Goal: Transaction & Acquisition: Obtain resource

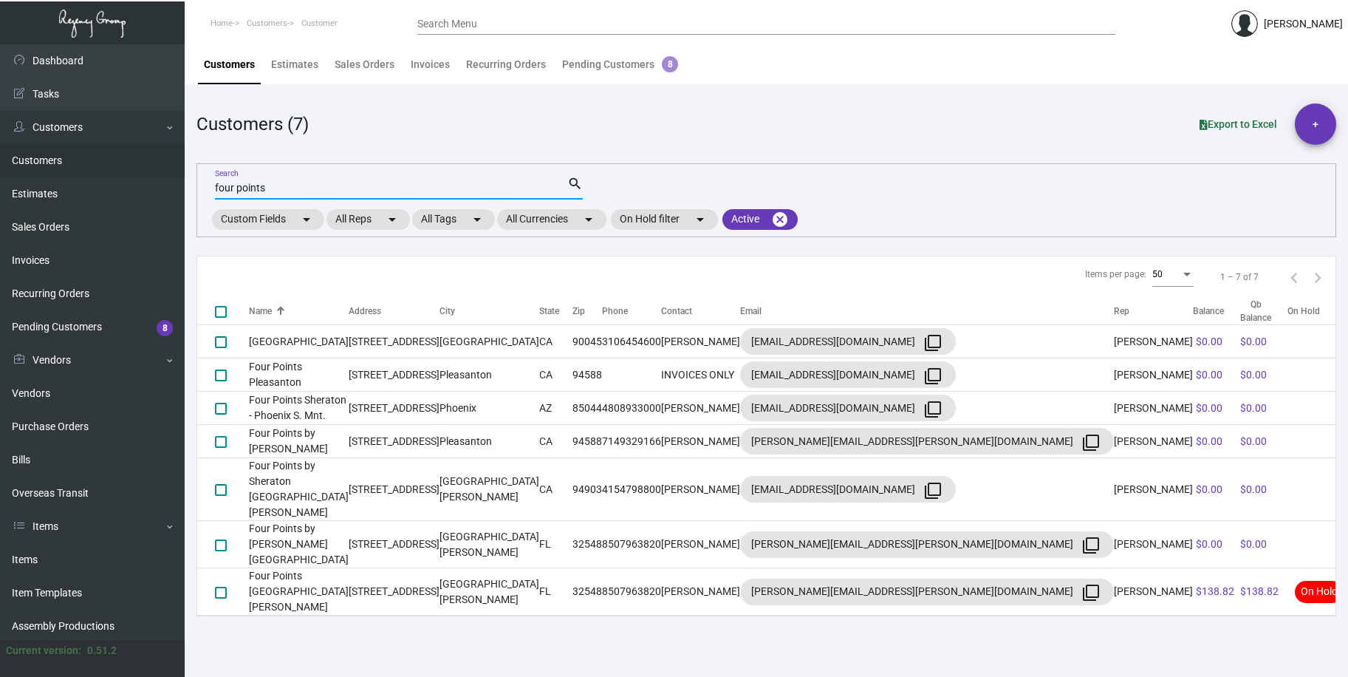
type input "four points"
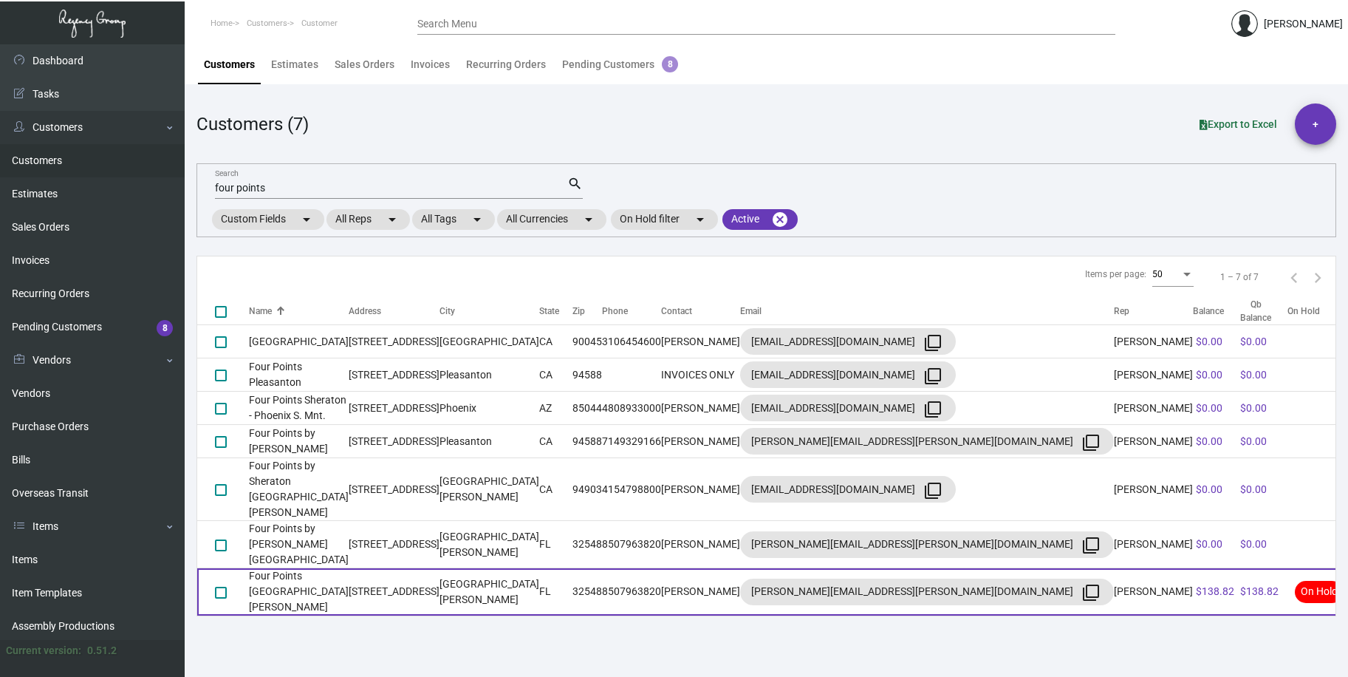
click at [349, 568] on td "Four Points [GEOGRAPHIC_DATA][PERSON_NAME]" at bounding box center [299, 591] width 100 height 47
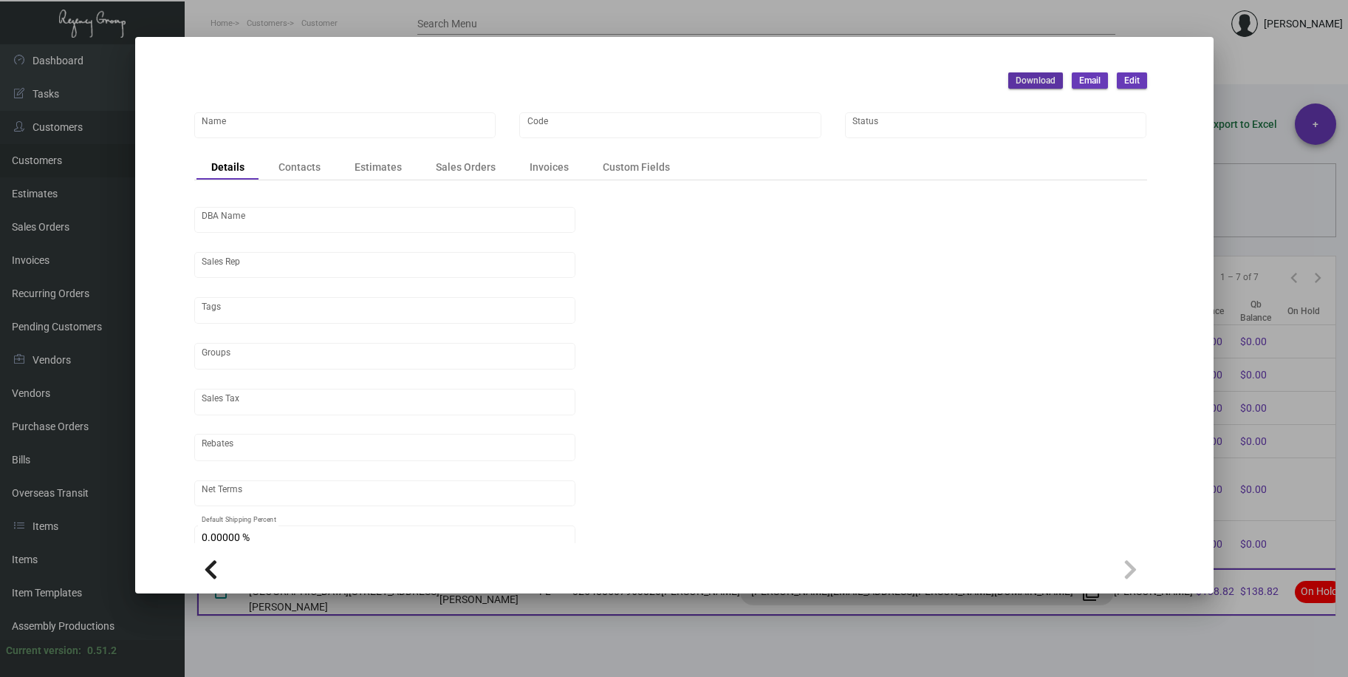
type input "Four Points [GEOGRAPHIC_DATA][PERSON_NAME]"
type input "Highgate"
type input "[PERSON_NAME]"
type input "ST FL-[GEOGRAPHIC_DATA]"
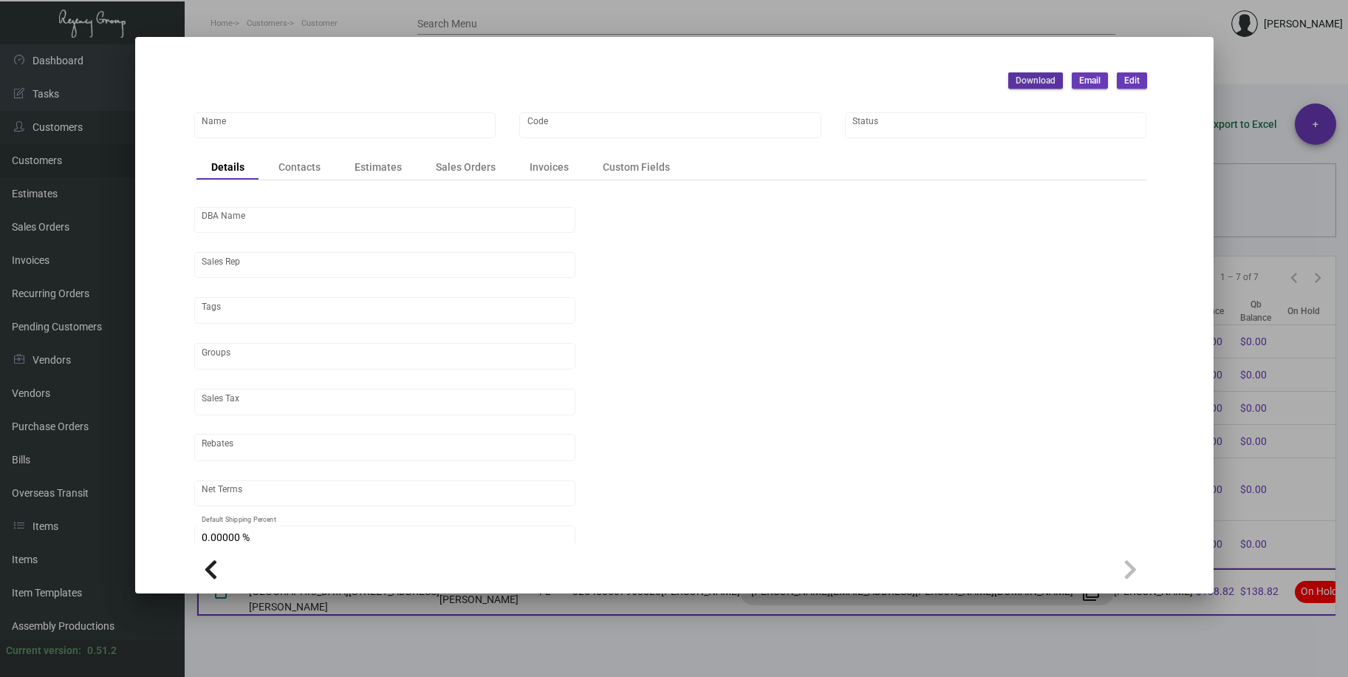
type input "Pre"
type input "United States Dollar $"
type input "$ 0.00"
checkbox input "true"
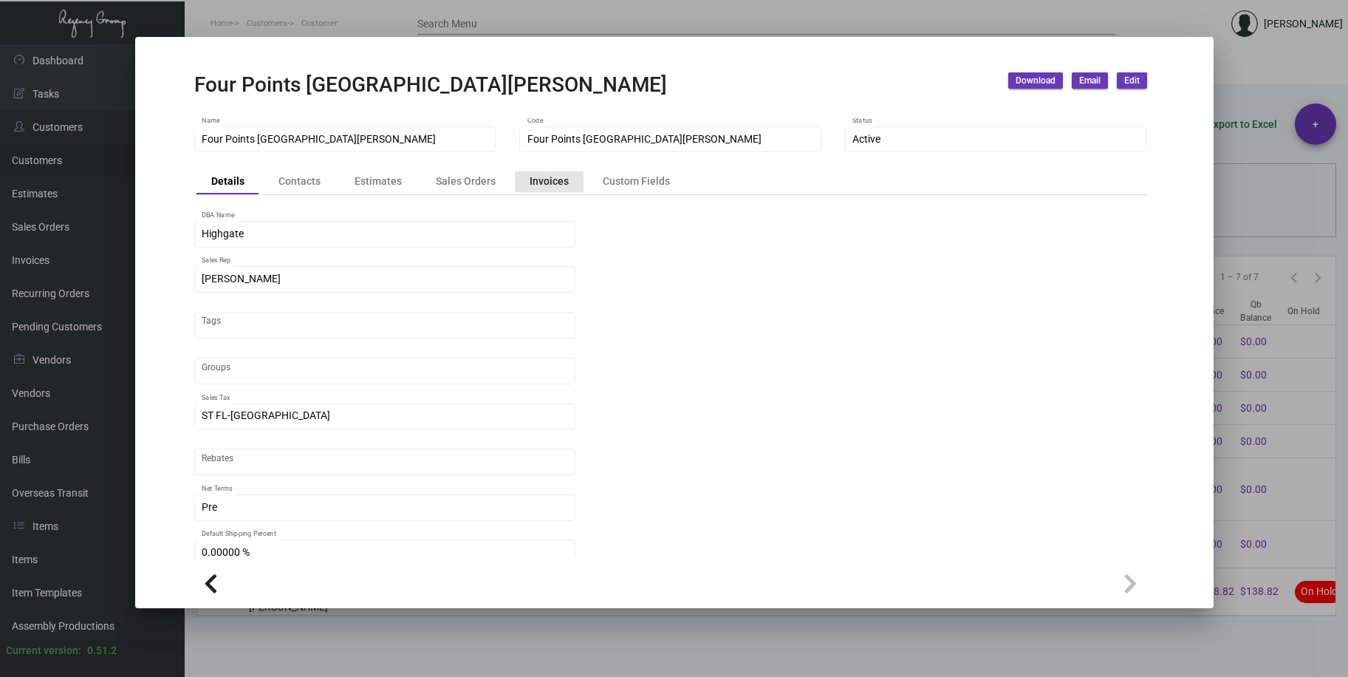
click at [551, 183] on div "Invoices" at bounding box center [549, 182] width 39 height 16
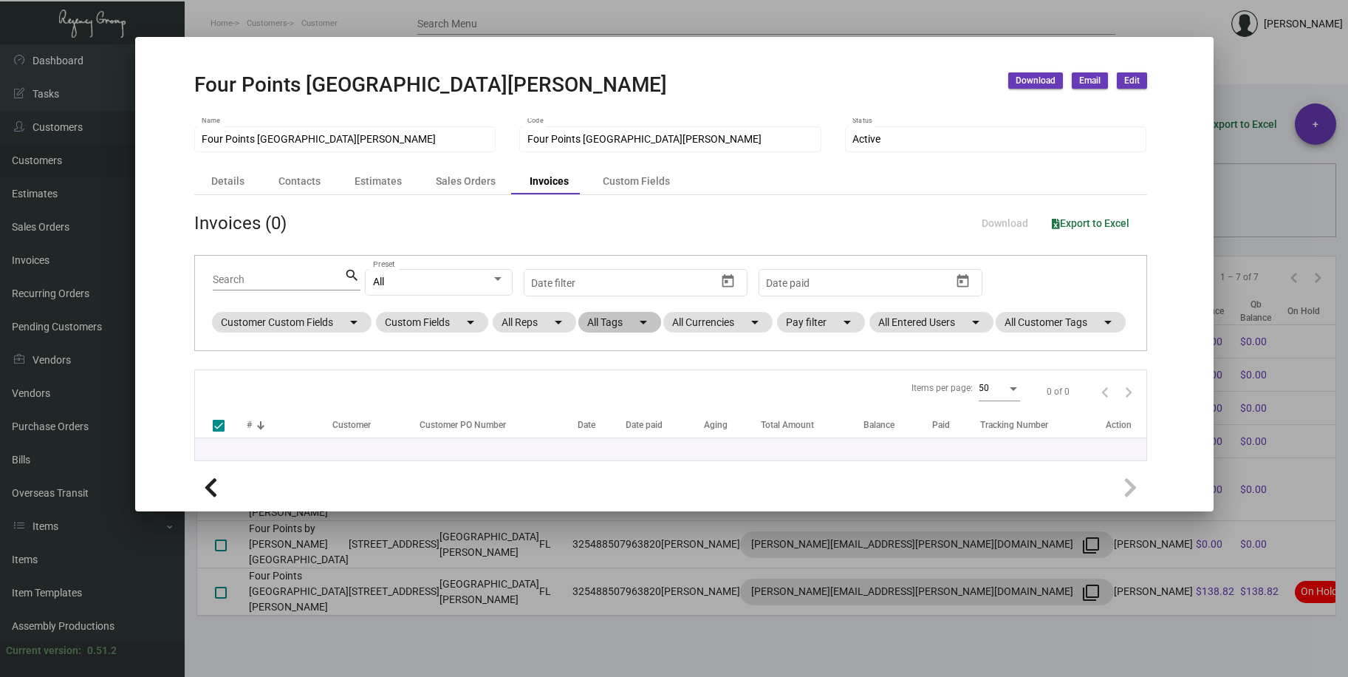
checkbox input "false"
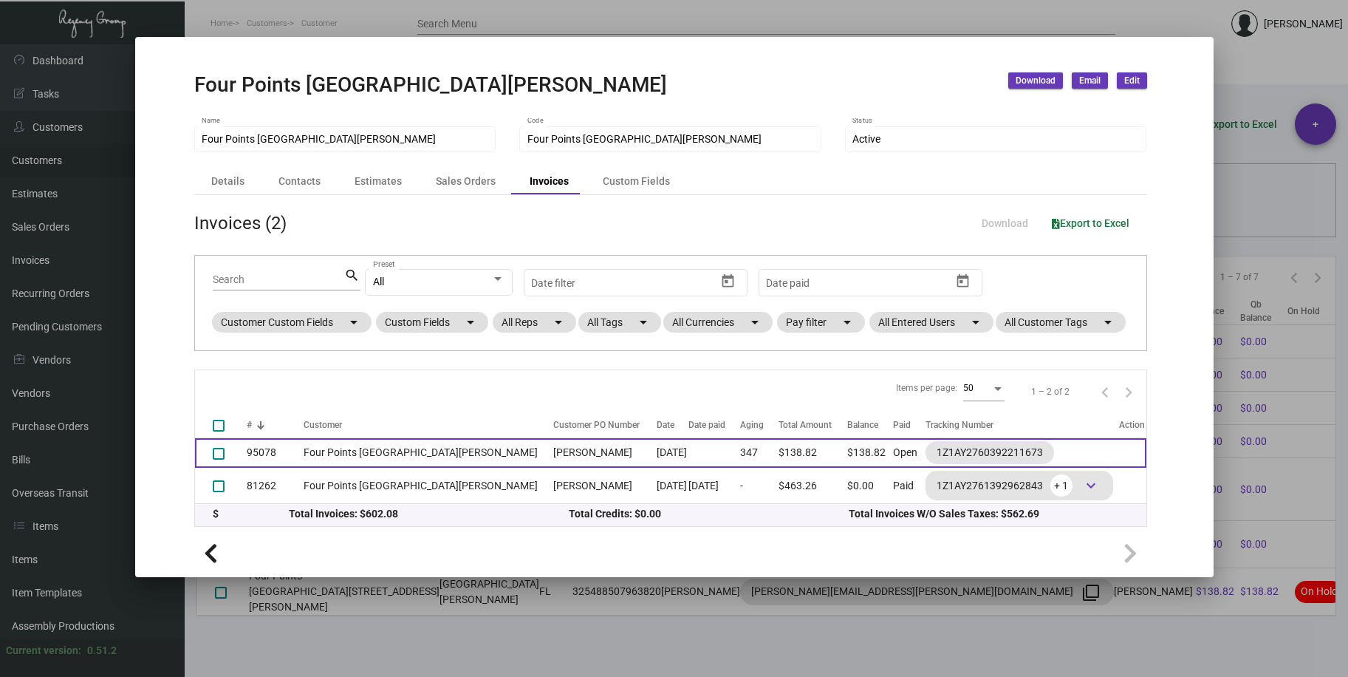
click at [405, 467] on td "Four Points [GEOGRAPHIC_DATA][PERSON_NAME]" at bounding box center [425, 453] width 242 height 30
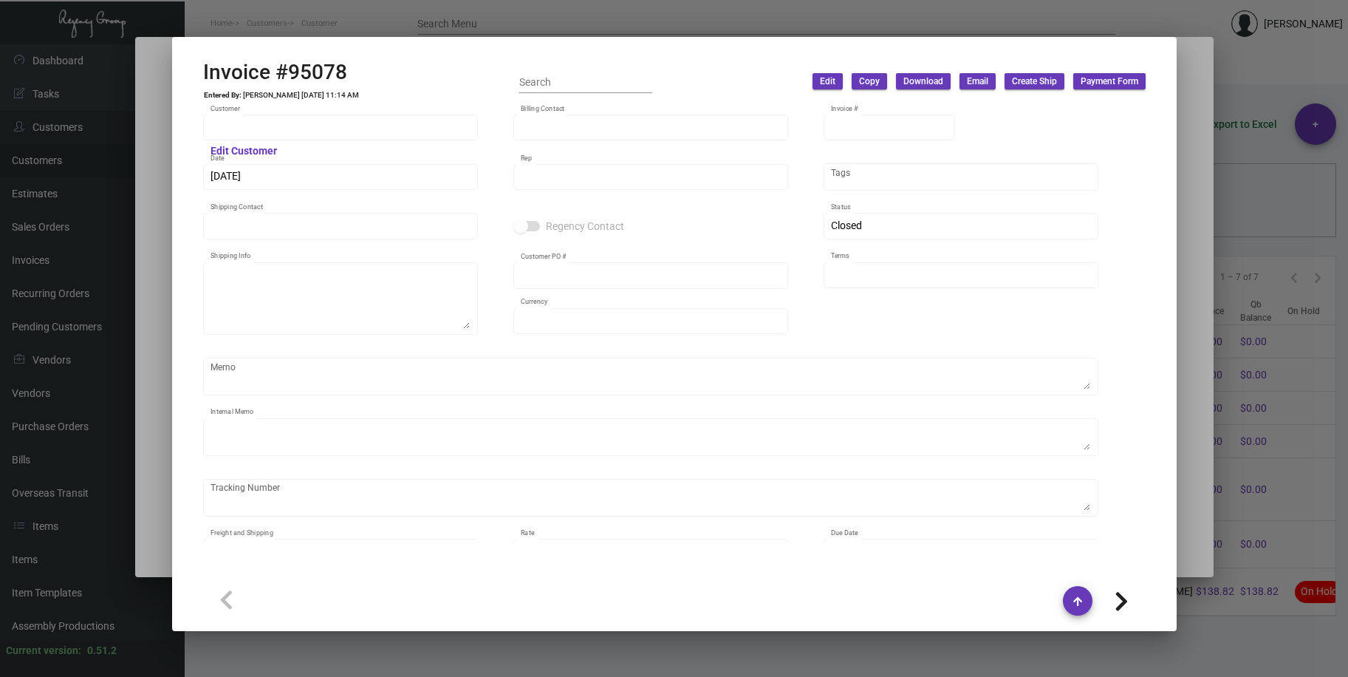
type input "Four Points [GEOGRAPHIC_DATA][PERSON_NAME]"
type input "[PERSON_NAME]"
type input "95078"
type input "[DATE]"
type input "[PERSON_NAME]"
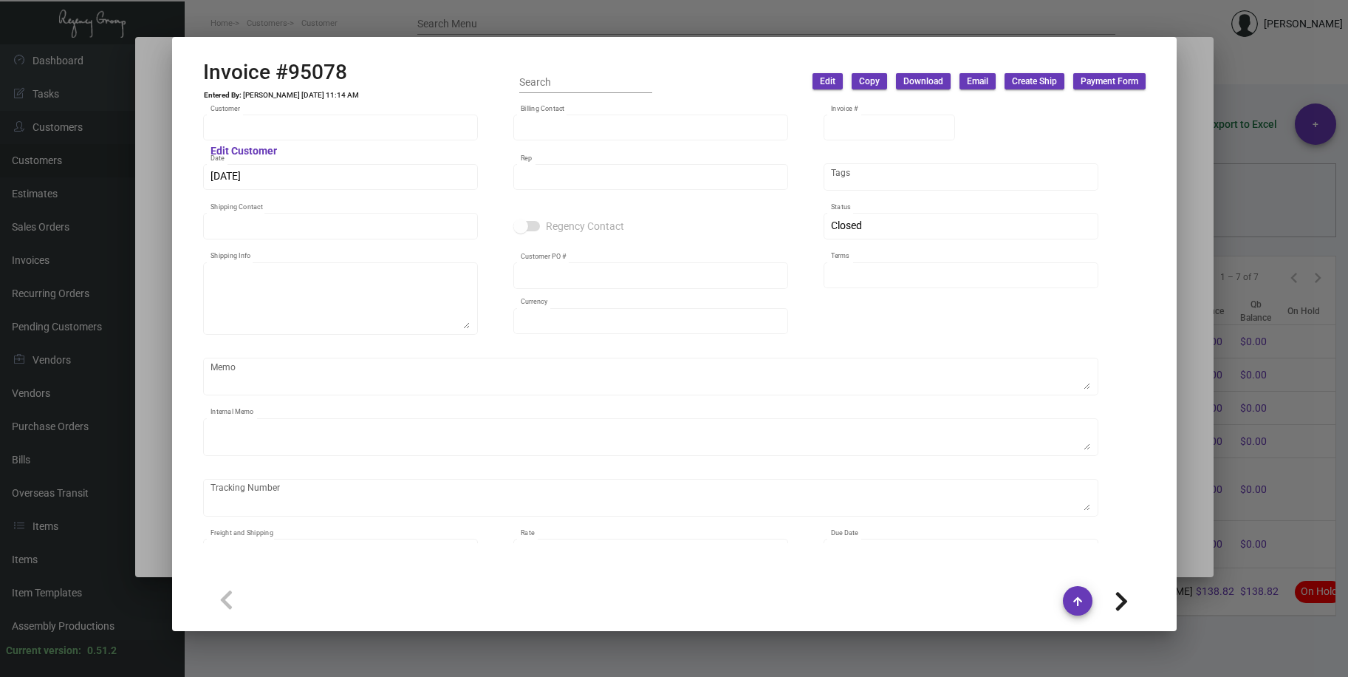
type input "[PERSON_NAME]"
type textarea "Four Points [GEOGRAPHIC_DATA][PERSON_NAME] - [PERSON_NAME] [STREET_ADDRESS][PER…"
type input "[PERSON_NAME]"
type input "United States Dollar $"
type input "Pre"
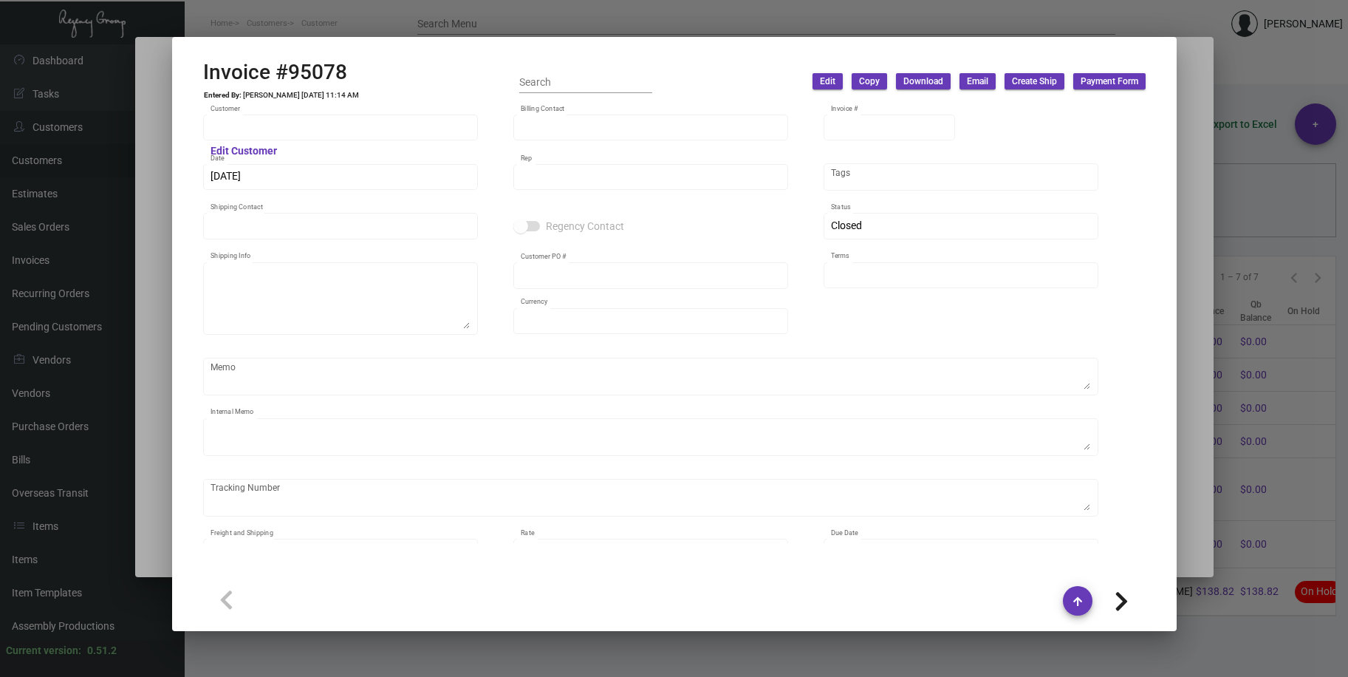
type textarea "9.69"
type input "$ 29.84"
type input "[DATE]"
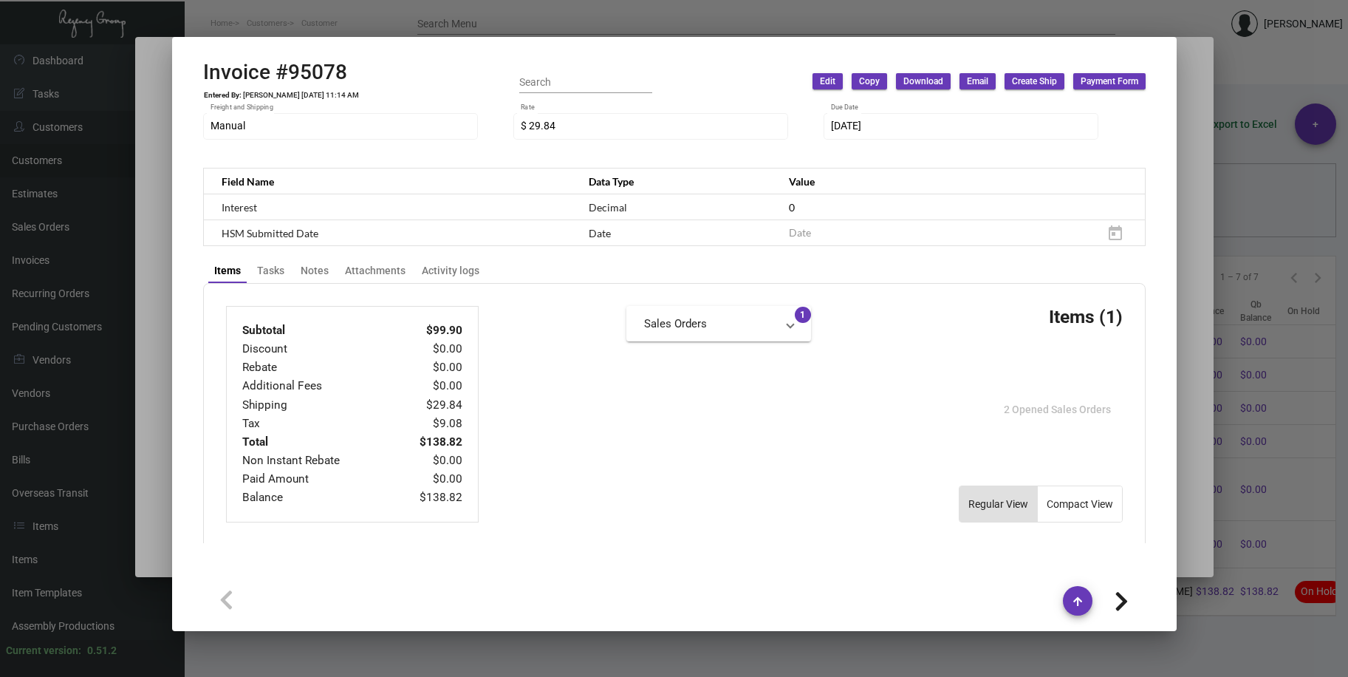
scroll to position [737, 0]
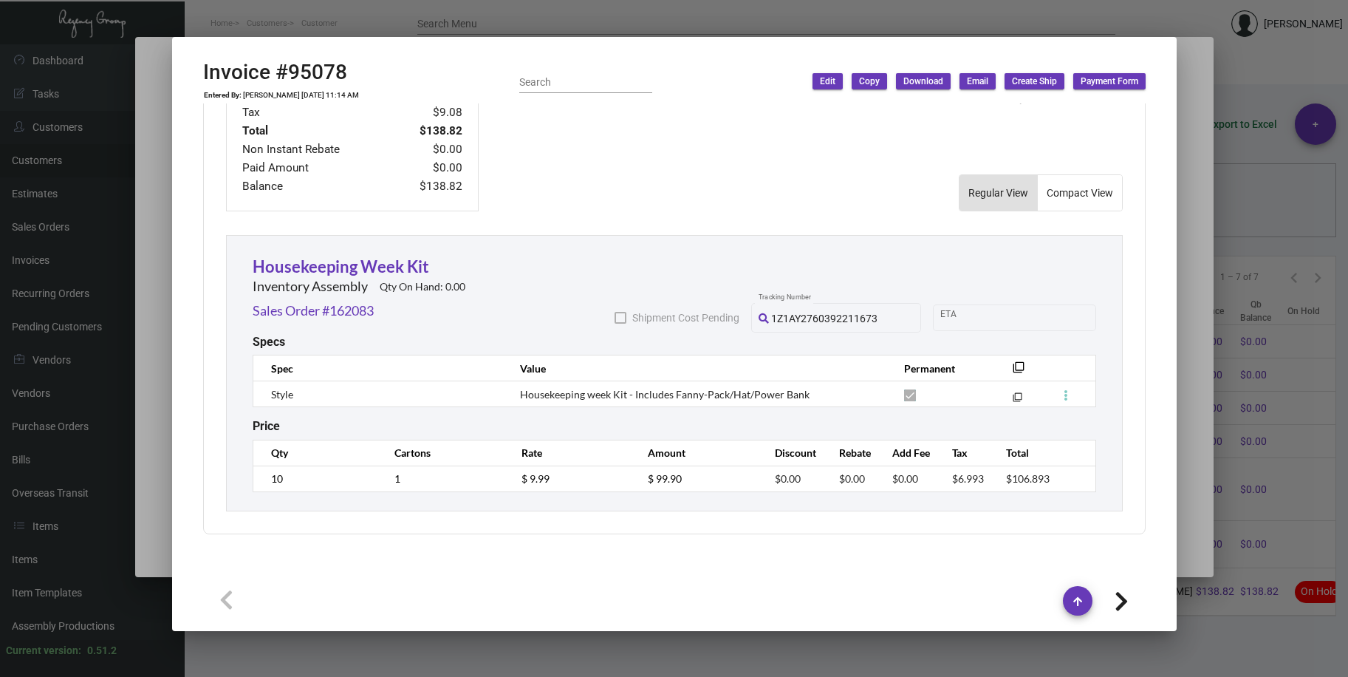
click at [926, 81] on span "Download" at bounding box center [924, 81] width 40 height 13
click at [1002, 112] on button "With Description" at bounding box center [1043, 112] width 114 height 35
